Goal: Task Accomplishment & Management: Manage account settings

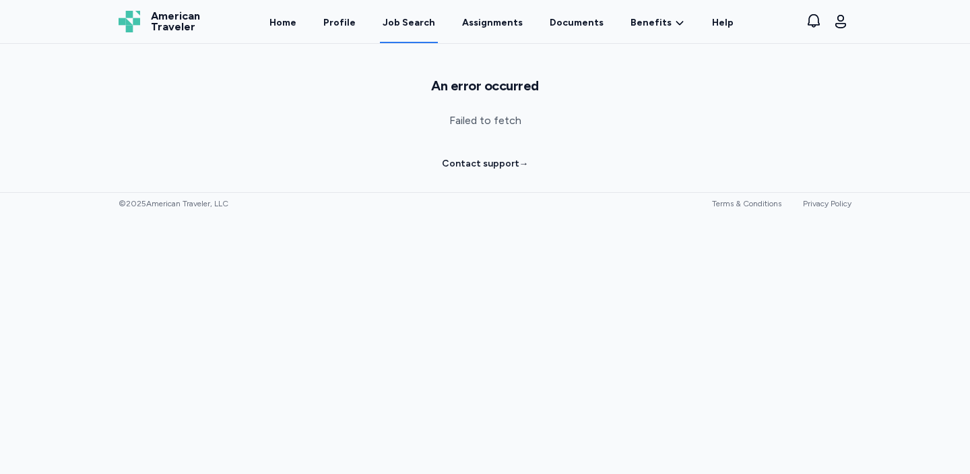
click at [412, 26] on div "Job Search" at bounding box center [409, 22] width 53 height 13
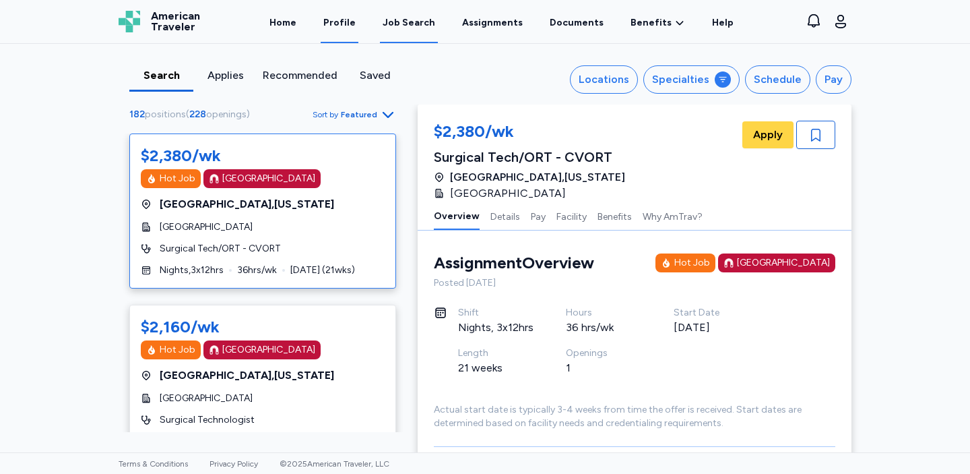
click at [354, 27] on link "Profile" at bounding box center [340, 22] width 38 height 42
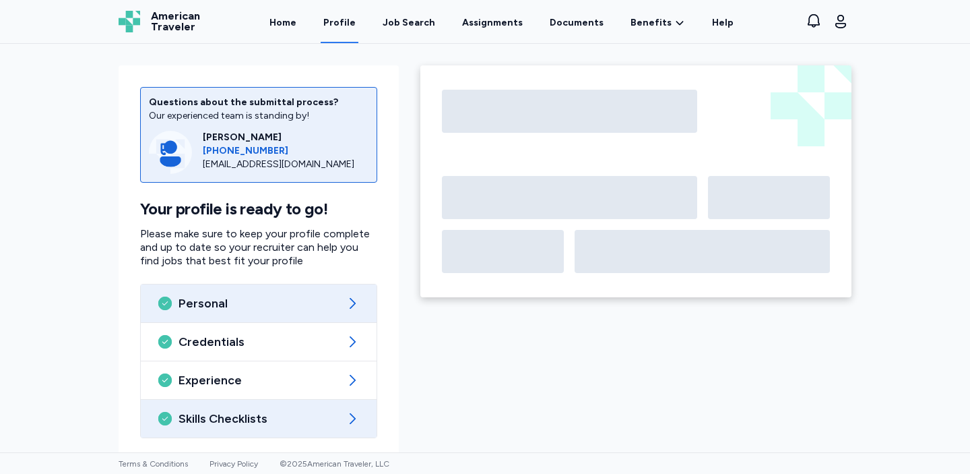
click at [239, 414] on span "Skills Checklists" at bounding box center [259, 418] width 160 height 16
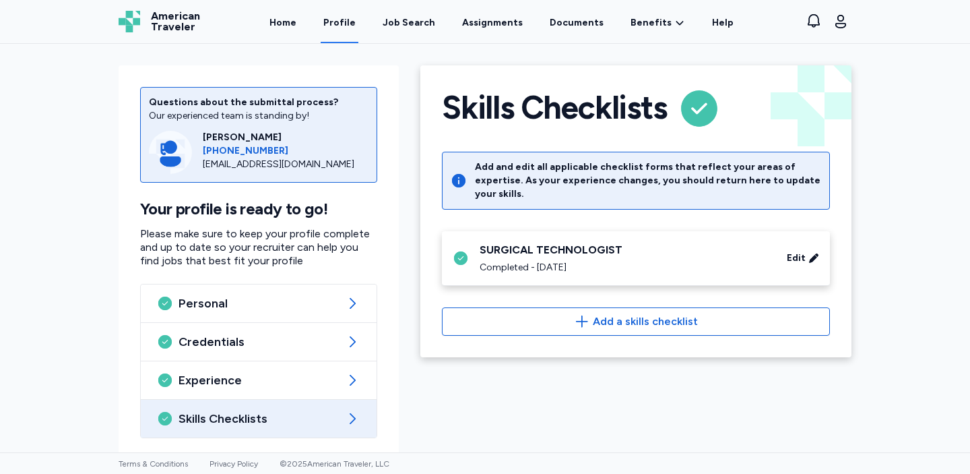
click at [641, 242] on div "SURGICAL TECHNOLOGIST" at bounding box center [625, 250] width 291 height 16
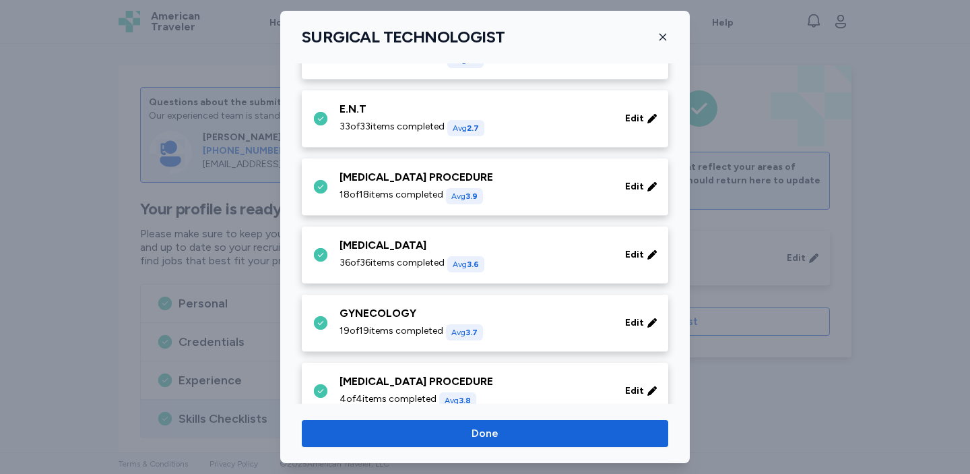
scroll to position [203, 0]
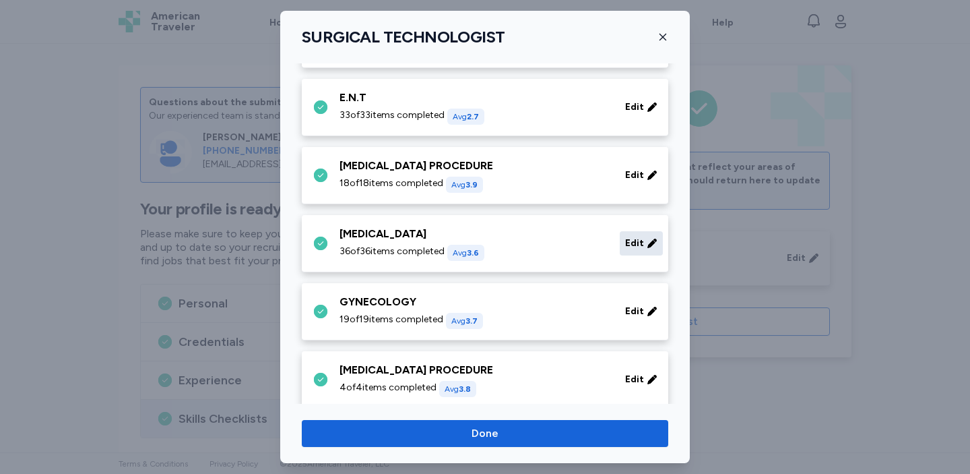
click at [649, 237] on icon at bounding box center [652, 243] width 11 height 13
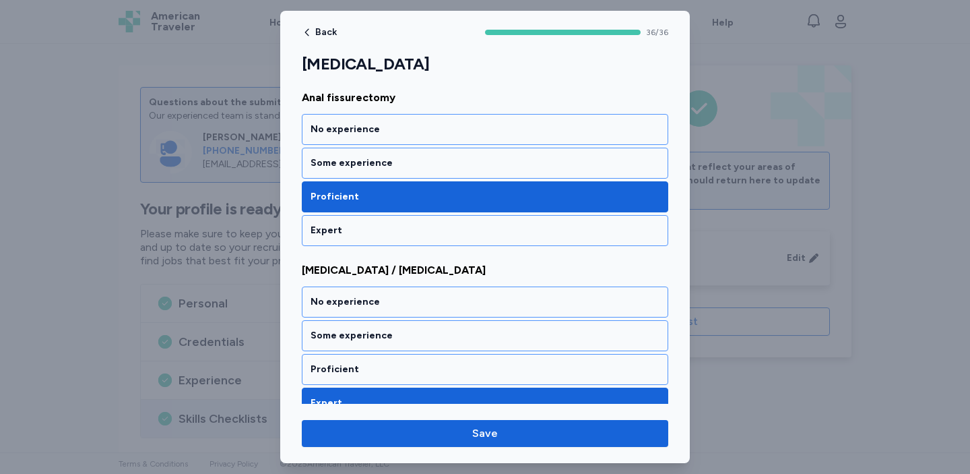
scroll to position [881, 0]
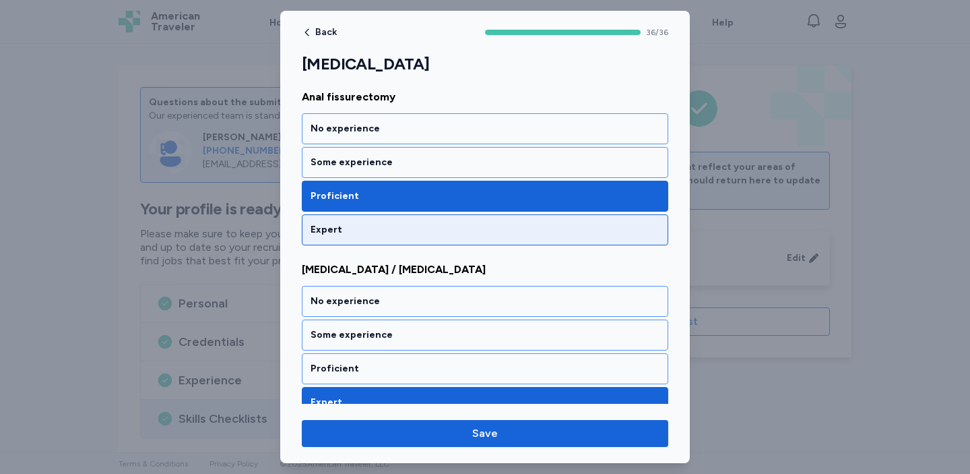
click at [529, 224] on div "Expert" at bounding box center [485, 229] width 349 height 13
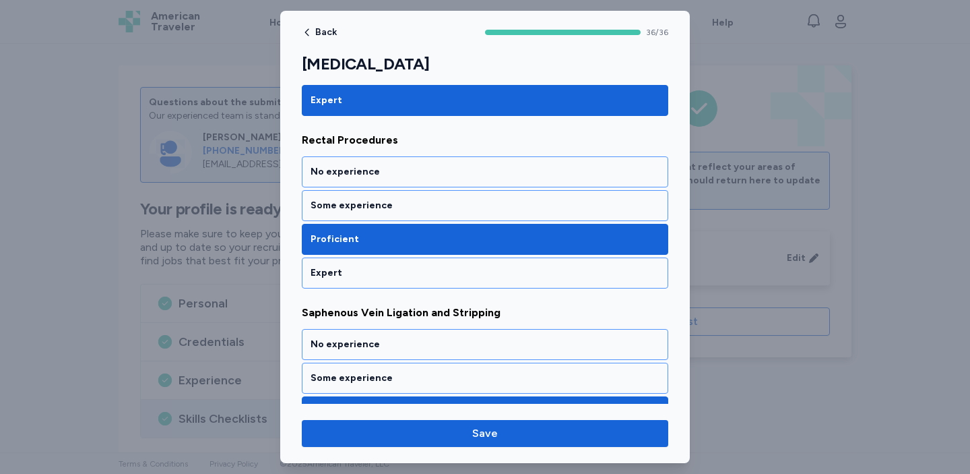
scroll to position [4816, 0]
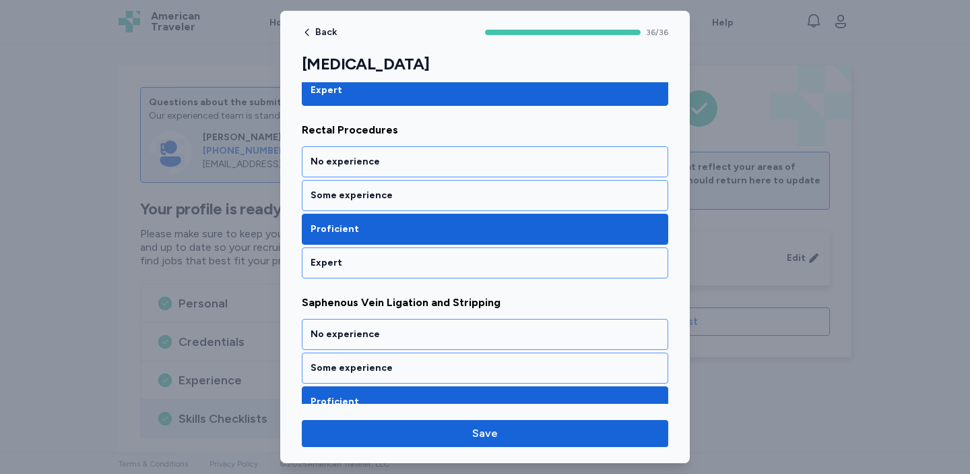
click at [465, 263] on div "Expert" at bounding box center [485, 262] width 349 height 13
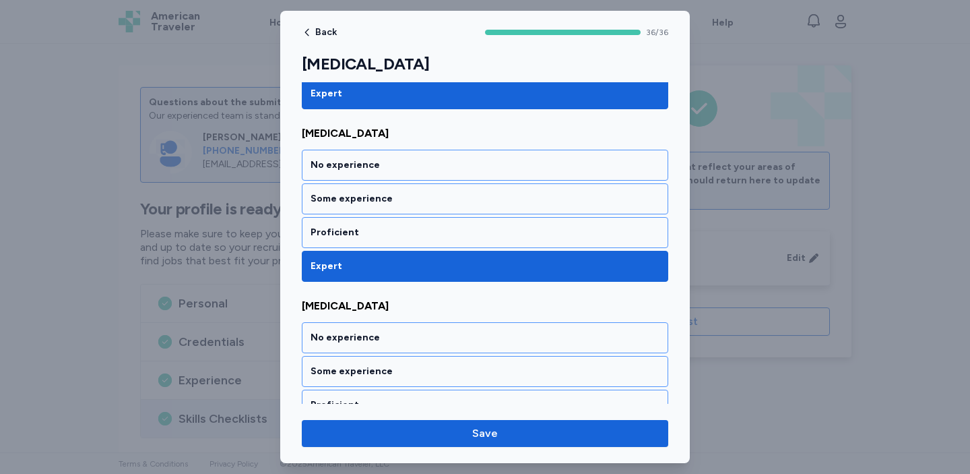
scroll to position [6073, 0]
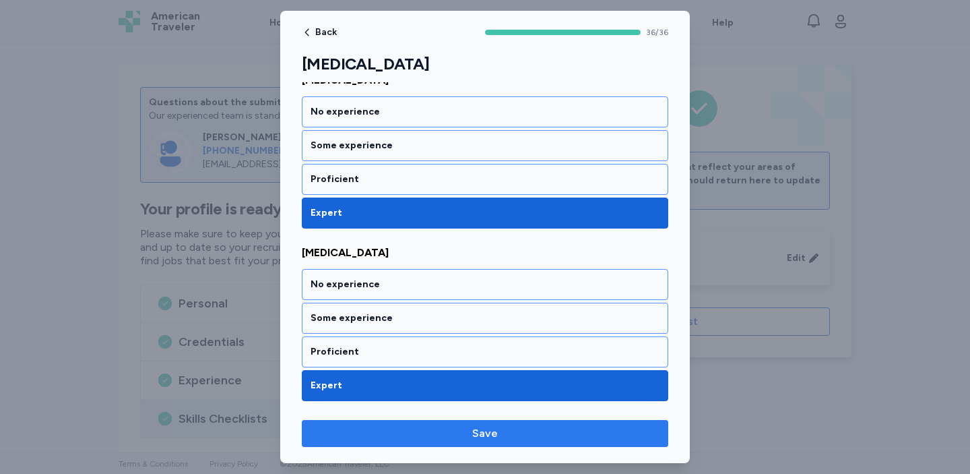
click at [509, 429] on span "Save" at bounding box center [485, 433] width 345 height 16
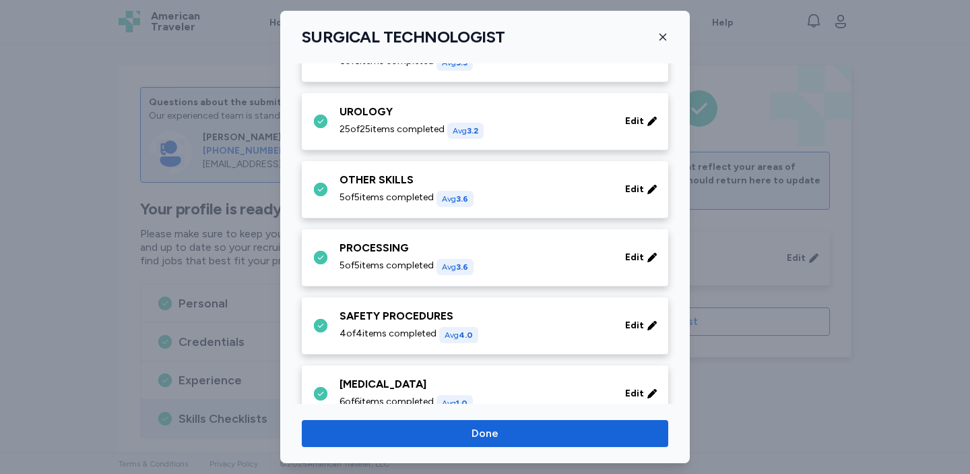
scroll to position [1074, 0]
click at [516, 431] on span "Done" at bounding box center [485, 433] width 345 height 16
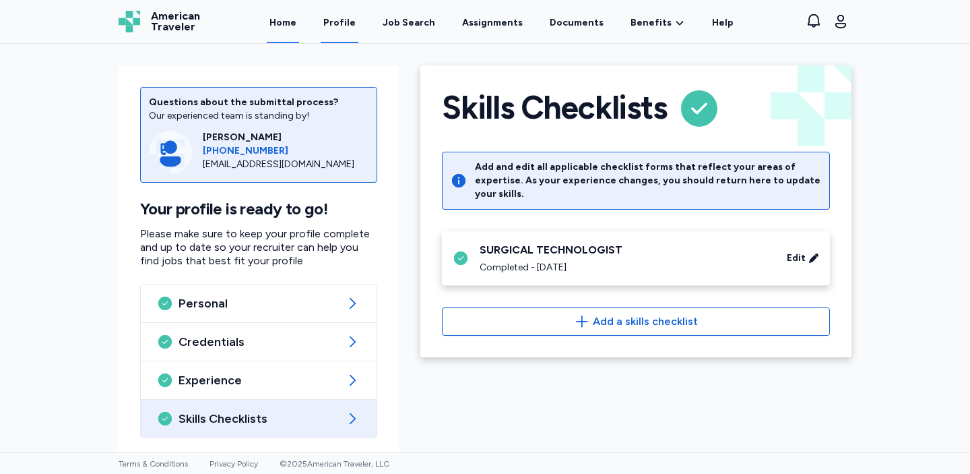
click at [288, 26] on link "Home" at bounding box center [283, 22] width 32 height 42
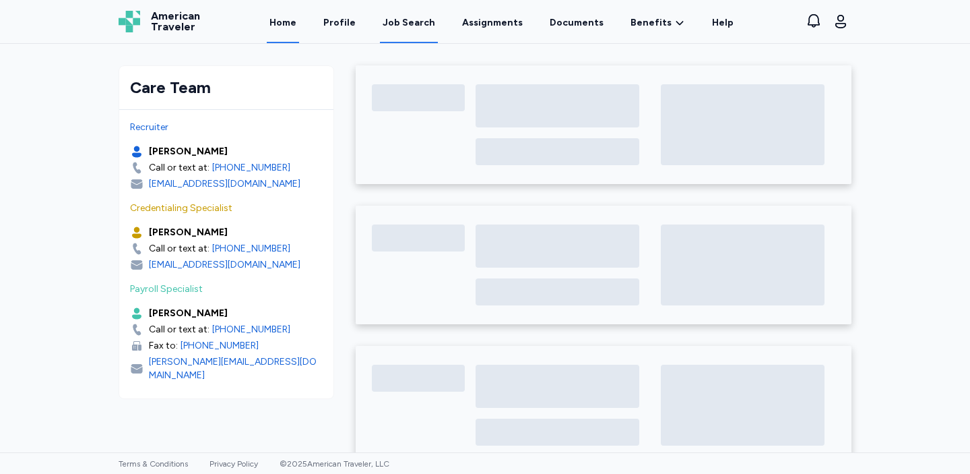
click at [411, 21] on div "Job Search" at bounding box center [409, 22] width 53 height 13
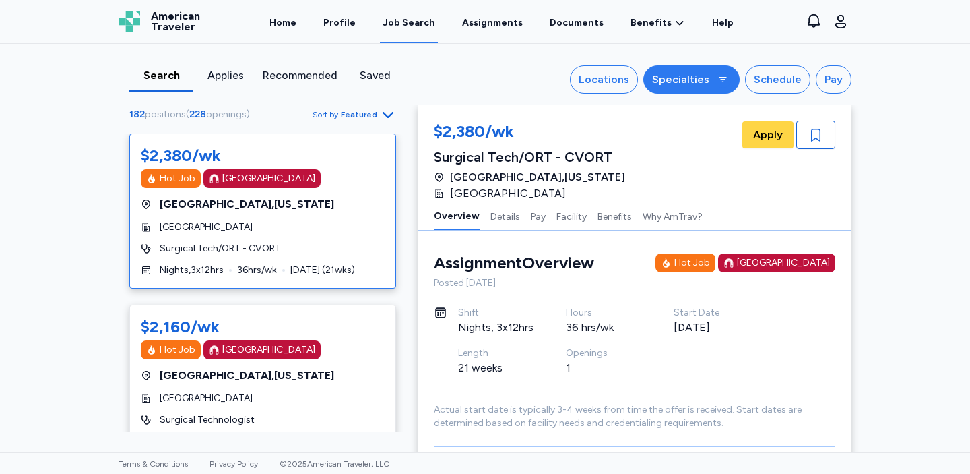
click at [705, 70] on button "Specialties" at bounding box center [691, 79] width 96 height 28
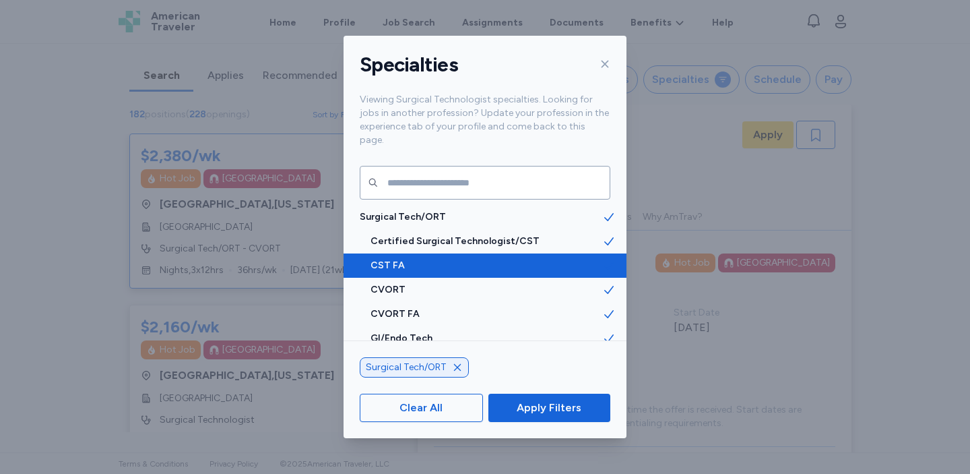
click at [611, 259] on icon at bounding box center [608, 265] width 13 height 13
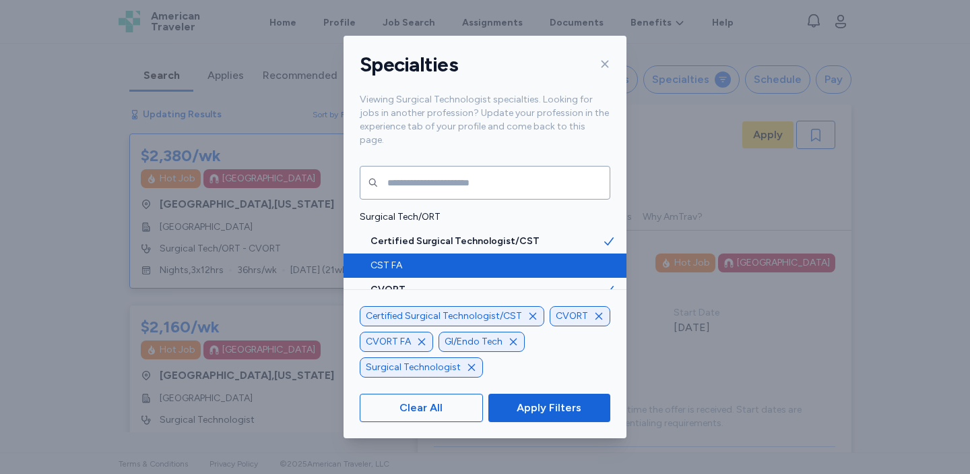
click at [518, 340] on icon "button" at bounding box center [513, 341] width 11 height 11
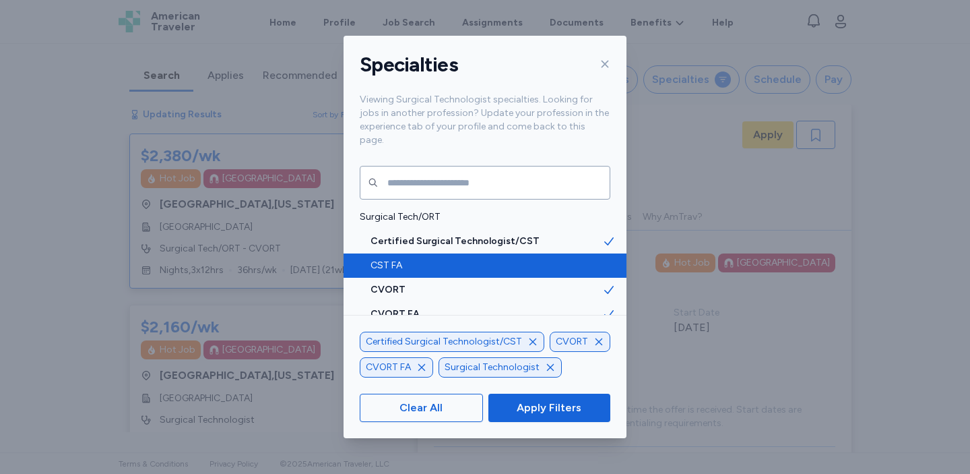
click at [421, 366] on icon "button" at bounding box center [421, 367] width 11 height 11
click at [594, 339] on icon "button" at bounding box center [599, 341] width 11 height 11
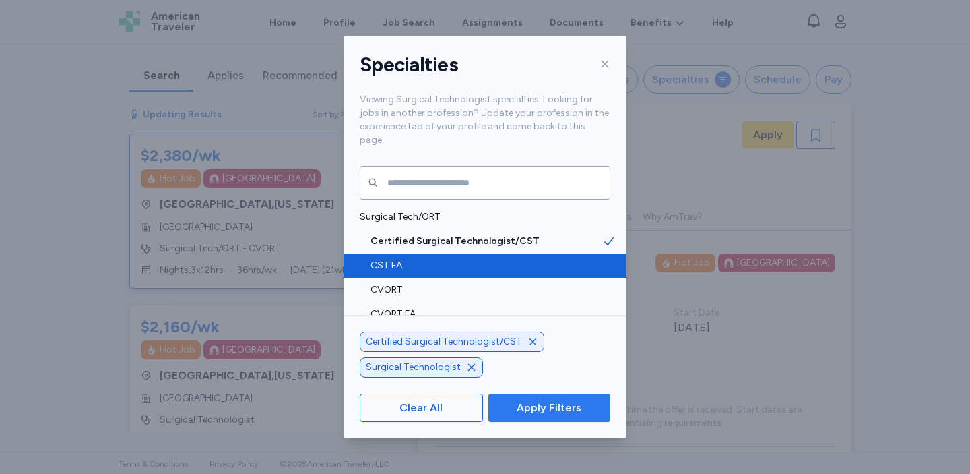
click at [563, 409] on span "Apply Filters" at bounding box center [549, 408] width 65 height 16
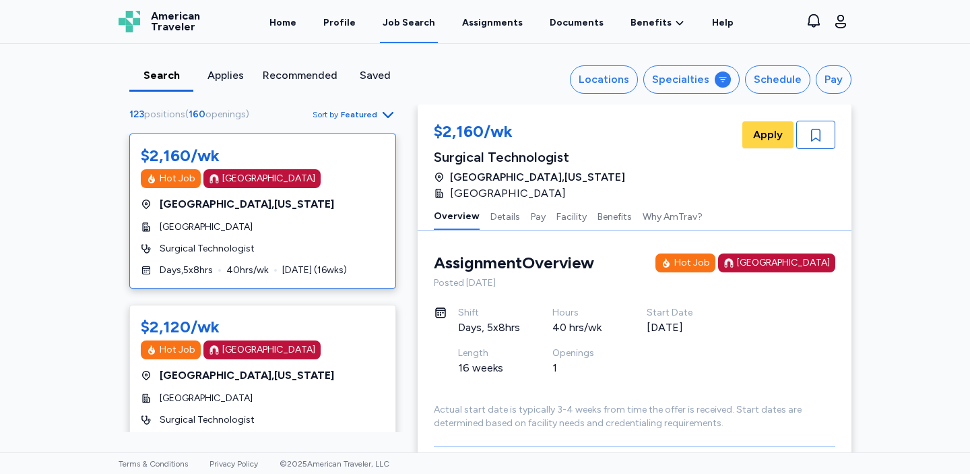
scroll to position [1, 0]
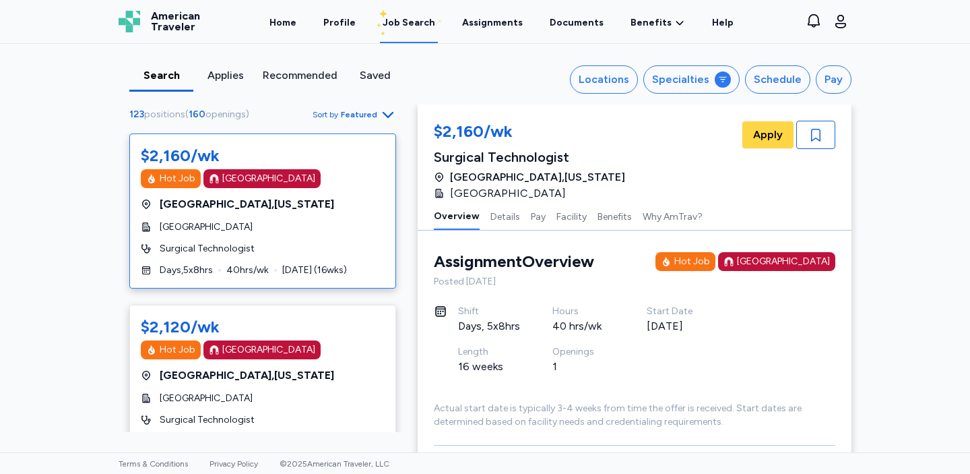
click at [375, 116] on span "Featured" at bounding box center [359, 114] width 36 height 11
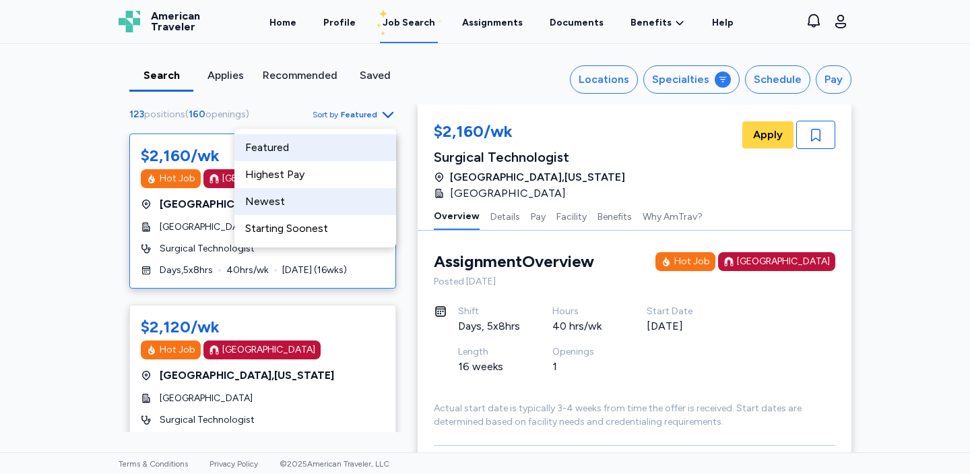
click at [338, 201] on div "Newest" at bounding box center [315, 201] width 162 height 27
